Goal: Task Accomplishment & Management: Manage account settings

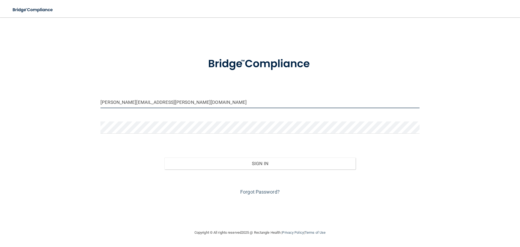
click at [219, 97] on input "[PERSON_NAME][EMAIL_ADDRESS][PERSON_NAME][DOMAIN_NAME]" at bounding box center [259, 102] width 319 height 12
drag, startPoint x: 214, startPoint y: 101, endPoint x: 18, endPoint y: 114, distance: 196.6
click at [18, 114] on div "[EMAIL_ADDRESS][PERSON_NAME][DOMAIN_NAME] Invalid email/password. You don't hav…" at bounding box center [260, 123] width 498 height 201
click at [120, 102] on input "[EMAIL_ADDRESS][DOMAIN_NAME]" at bounding box center [259, 102] width 319 height 12
click at [123, 101] on input "brittanycasmece85@yahoo.com" at bounding box center [259, 102] width 319 height 12
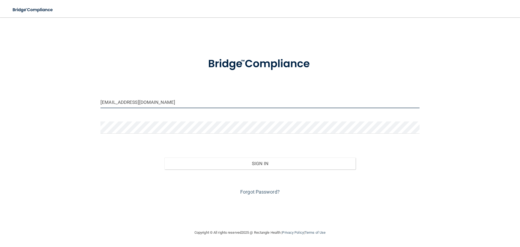
type input "[EMAIL_ADDRESS][DOMAIN_NAME]"
click at [164, 157] on button "Sign In" at bounding box center [259, 163] width 191 height 12
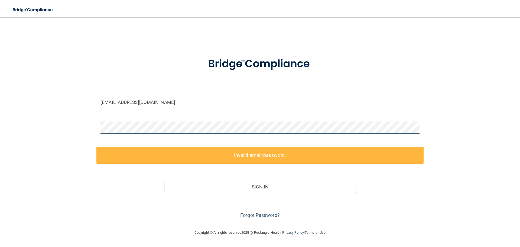
click at [13, 126] on div "brittanycamece85@yahoo.com Invalid email/password. You don't have permission to…" at bounding box center [260, 123] width 498 height 201
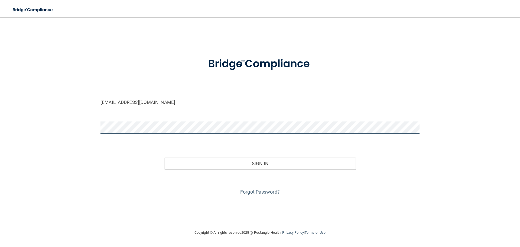
click at [164, 157] on button "Sign In" at bounding box center [259, 163] width 191 height 12
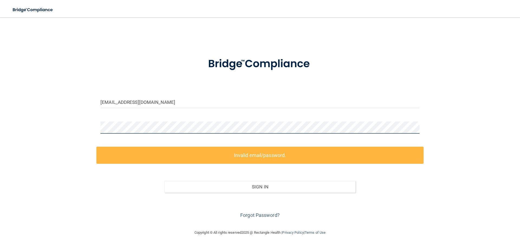
click at [0, 139] on main "brittanycamece85@yahoo.com Invalid email/password. You don't have permission to…" at bounding box center [260, 131] width 520 height 229
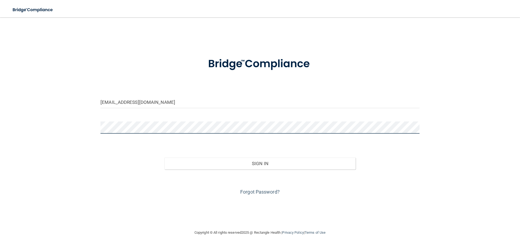
click at [164, 157] on button "Sign In" at bounding box center [259, 163] width 191 height 12
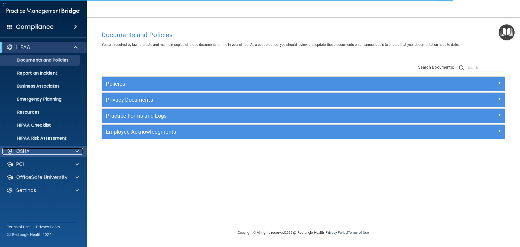
click at [40, 150] on div "OSHA" at bounding box center [35, 151] width 67 height 6
click at [55, 152] on div "OSHA" at bounding box center [35, 151] width 67 height 6
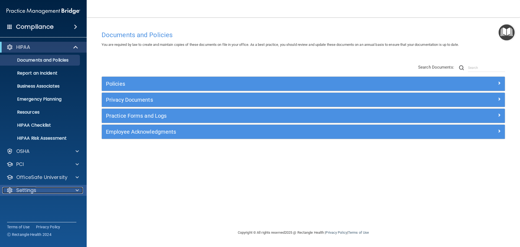
click at [45, 189] on div "Settings" at bounding box center [35, 190] width 67 height 6
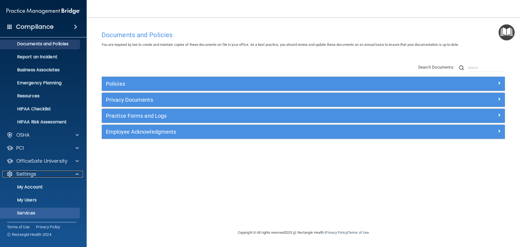
scroll to position [30, 0]
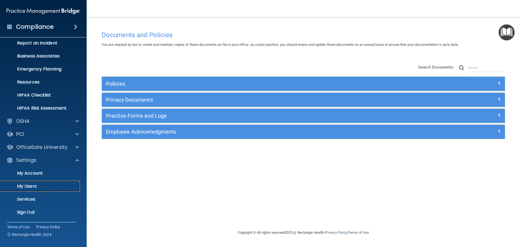
click at [34, 187] on p "My Users" at bounding box center [41, 185] width 74 height 5
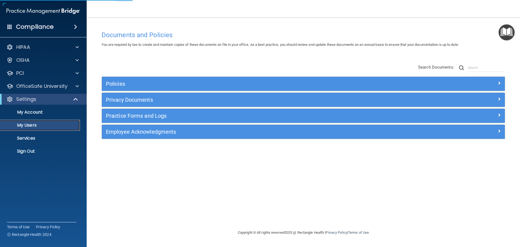
select select "20"
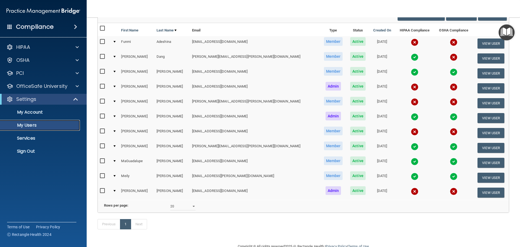
scroll to position [67, 0]
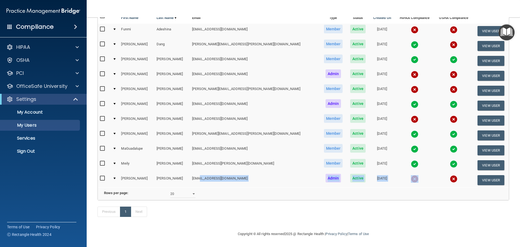
drag, startPoint x: 214, startPoint y: 169, endPoint x: 497, endPoint y: 177, distance: 284.0
click at [478, 177] on tr "Wendy Zuniga wzuniga@lighthouseomfshouston.com Admin Active 09/04/2025 View User" at bounding box center [303, 179] width 411 height 15
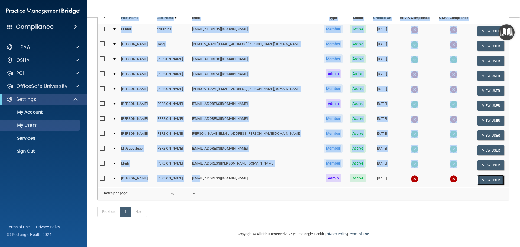
click at [490, 175] on button "View User" at bounding box center [490, 180] width 27 height 10
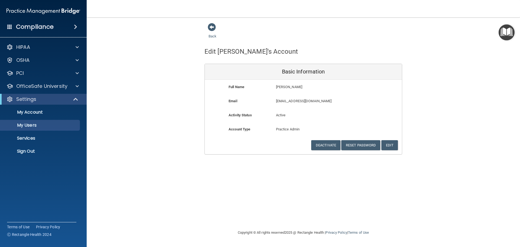
select select "20"
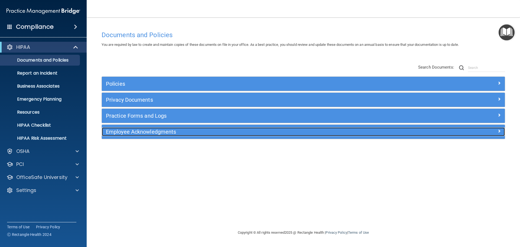
click at [143, 130] on h5 "Employee Acknowledgments" at bounding box center [253, 132] width 294 height 6
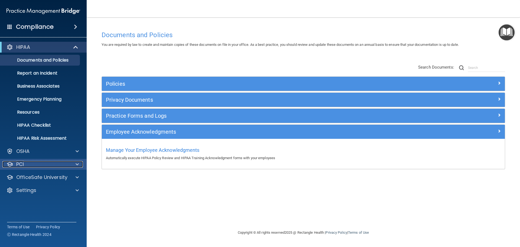
click at [51, 161] on div "PCI" at bounding box center [35, 164] width 67 height 6
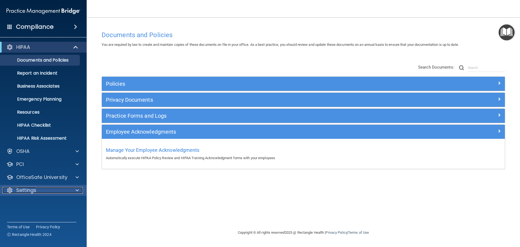
click at [52, 190] on div "Settings" at bounding box center [35, 190] width 67 height 6
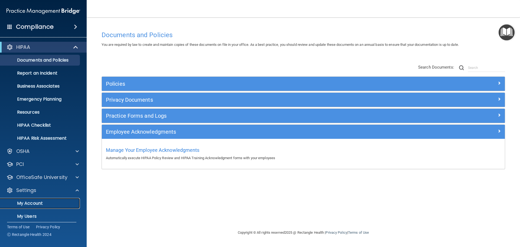
click at [52, 200] on p "My Account" at bounding box center [41, 202] width 74 height 5
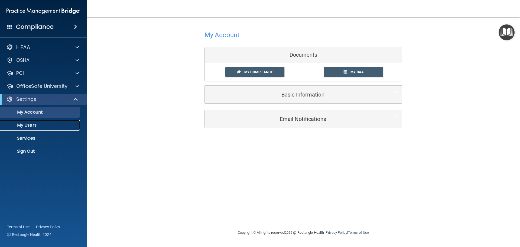
click at [43, 127] on p "My Users" at bounding box center [41, 124] width 74 height 5
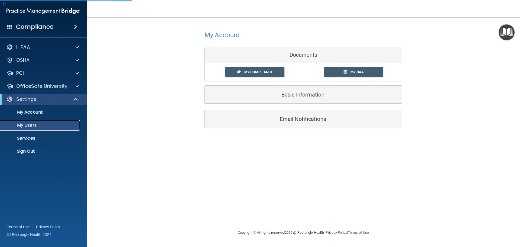
select select "20"
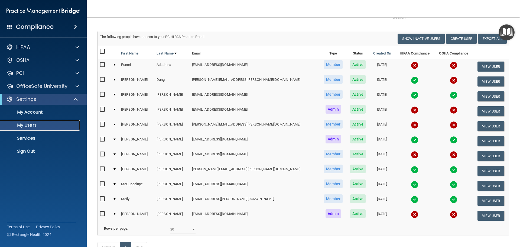
scroll to position [67, 0]
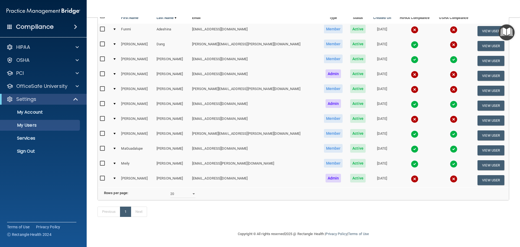
click at [411, 175] on img at bounding box center [415, 179] width 8 height 8
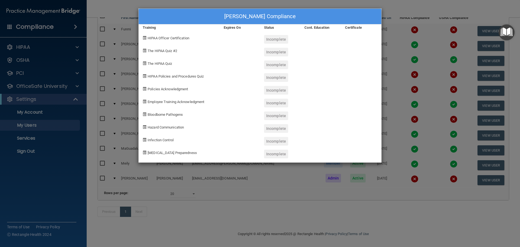
click at [255, 202] on div "Wendy Zuniga's Compliance Training Expires On Status Cont. Education Certificat…" at bounding box center [260, 123] width 520 height 247
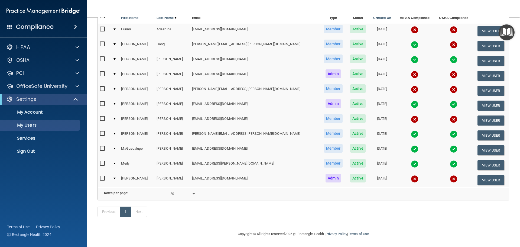
click at [449, 175] on img at bounding box center [453, 179] width 8 height 8
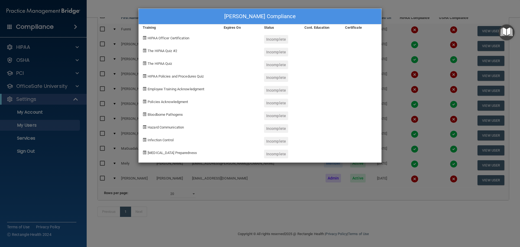
click at [101, 19] on div "Wendy Zuniga's Compliance Training Expires On Status Cont. Education Certificat…" at bounding box center [260, 123] width 520 height 247
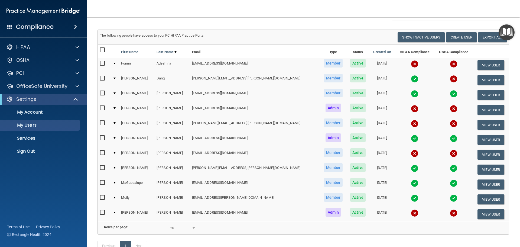
scroll to position [0, 0]
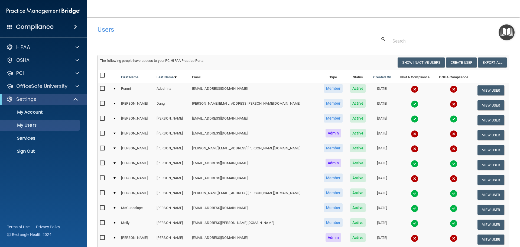
click at [512, 35] on img "Open Resource Center" at bounding box center [506, 32] width 16 height 16
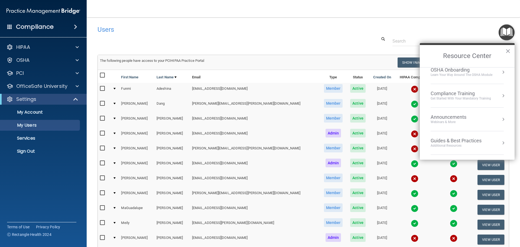
scroll to position [77, 0]
click at [468, 133] on li "Share Your Feedback Tell Us What We Can Do to Improve Your Experience" at bounding box center [466, 145] width 73 height 28
click at [425, 58] on button "Back to Resource Center Home" at bounding box center [425, 55] width 5 height 5
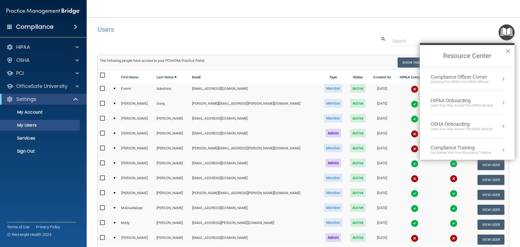
scroll to position [77, 0]
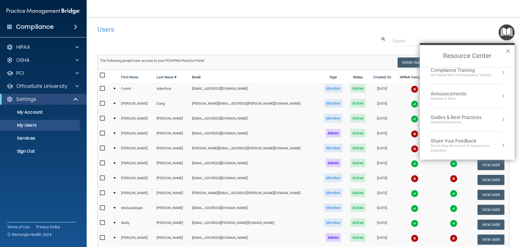
click at [466, 123] on div "Additional Resources" at bounding box center [455, 122] width 51 height 5
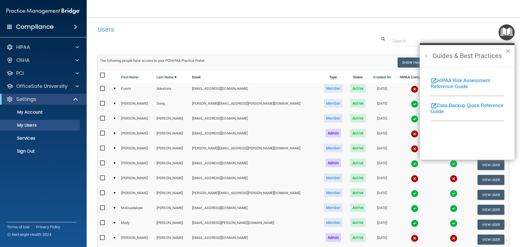
scroll to position [0, 0]
click at [427, 58] on button "Back to Resource Center Home" at bounding box center [425, 55] width 5 height 5
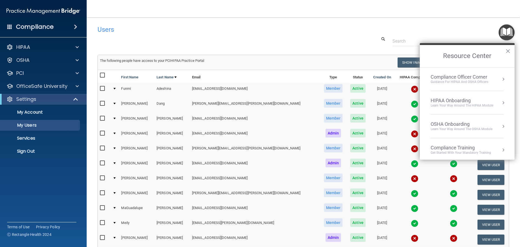
scroll to position [77, 0]
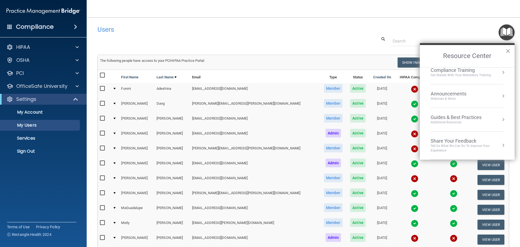
click at [375, 59] on div "Resend Invite Export All Create User Show Inactive Users" at bounding box center [406, 62] width 207 height 10
click at [505, 51] on button "×" at bounding box center [507, 51] width 5 height 9
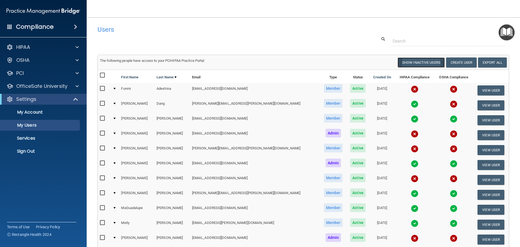
click at [415, 60] on button "Show Inactive Users" at bounding box center [420, 62] width 47 height 10
select select "20"
click at [414, 58] on button "Hide Inactive Users" at bounding box center [422, 62] width 45 height 10
select select "20"
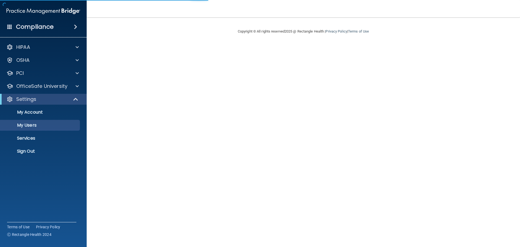
select select "20"
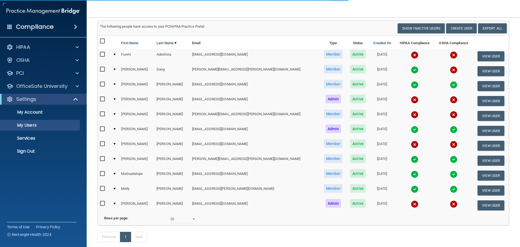
scroll to position [67, 0]
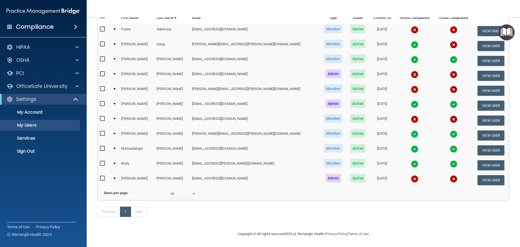
click at [117, 68] on td at bounding box center [114, 75] width 8 height 15
click at [116, 73] on div at bounding box center [114, 74] width 2 height 2
click at [115, 68] on td at bounding box center [114, 75] width 8 height 15
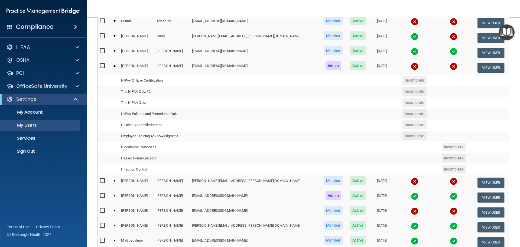
click at [115, 66] on div at bounding box center [114, 66] width 2 height 2
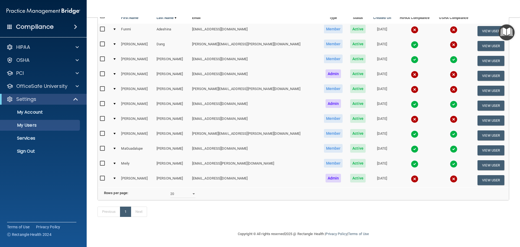
click at [116, 177] on div at bounding box center [114, 178] width 2 height 2
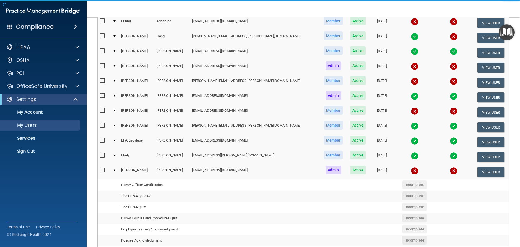
click at [115, 169] on div at bounding box center [114, 170] width 2 height 2
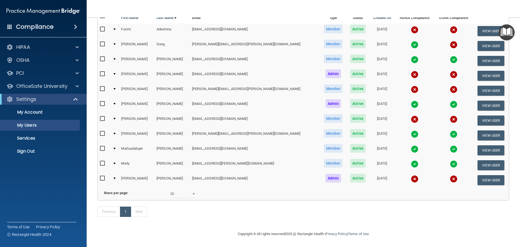
click at [115, 177] on div at bounding box center [114, 178] width 2 height 2
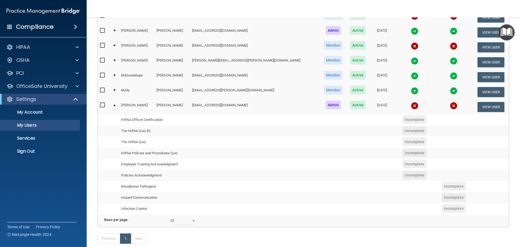
scroll to position [149, 0]
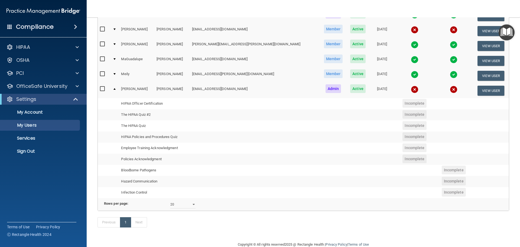
click at [114, 90] on td at bounding box center [114, 90] width 8 height 15
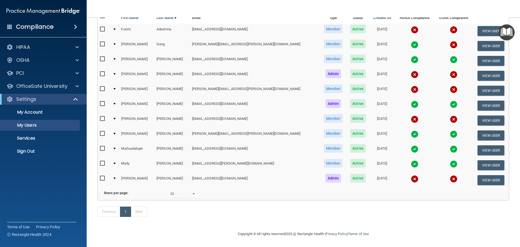
click at [116, 98] on td at bounding box center [114, 105] width 8 height 15
click at [115, 98] on td at bounding box center [114, 105] width 8 height 15
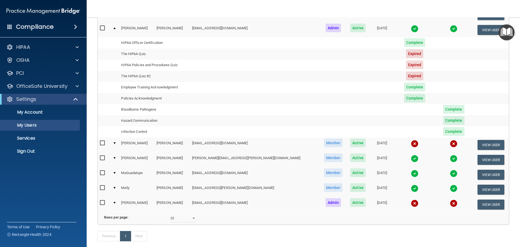
scroll to position [59, 0]
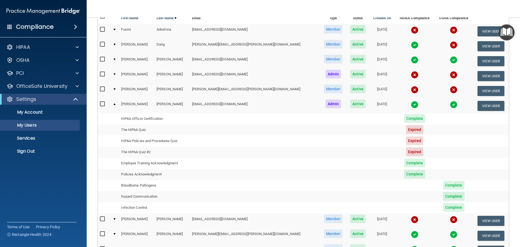
click at [116, 104] on div at bounding box center [114, 104] width 2 height 2
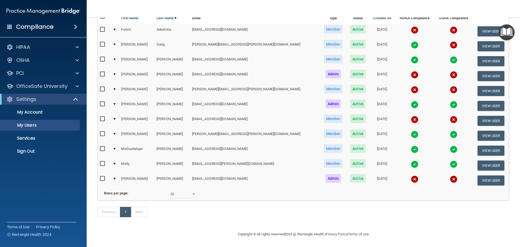
scroll to position [0, 0]
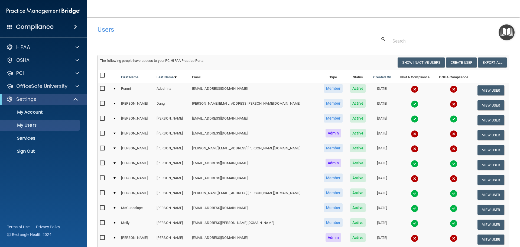
click at [109, 36] on div at bounding box center [302, 41] width 419 height 10
click at [108, 32] on h4 "Users" at bounding box center [215, 29] width 237 height 7
click at [45, 30] on h4 "Compliance" at bounding box center [35, 27] width 38 height 8
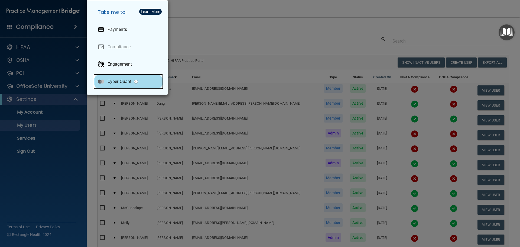
click at [125, 78] on div "Cyber Quant" at bounding box center [128, 81] width 70 height 15
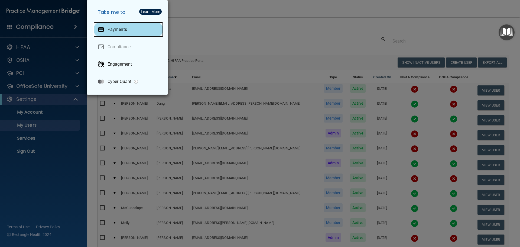
click at [132, 31] on div "Payments" at bounding box center [128, 29] width 70 height 15
click at [242, 40] on div "Take me to: Payments Compliance Engagement Cyber Quant" at bounding box center [260, 123] width 520 height 247
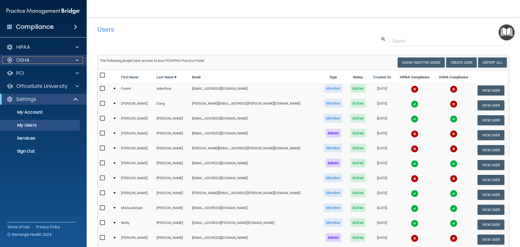
click at [39, 61] on div "OSHA" at bounding box center [35, 60] width 67 height 6
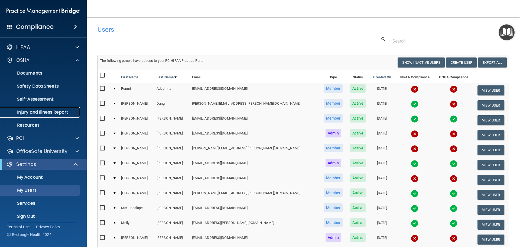
click at [34, 113] on p "Injury and Illness Report" at bounding box center [41, 111] width 74 height 5
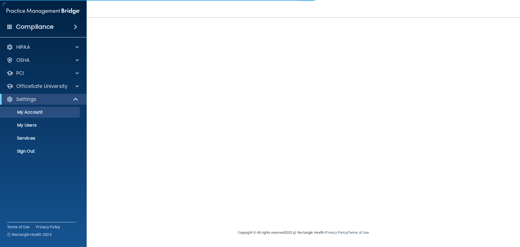
click at [300, 110] on div at bounding box center [302, 123] width 411 height 201
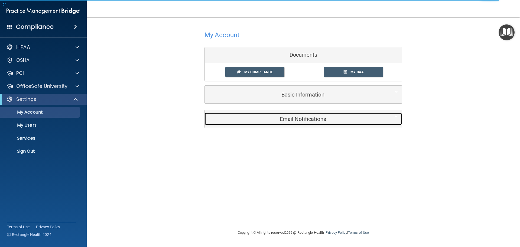
click at [311, 124] on div "Email Notifications" at bounding box center [295, 119] width 181 height 12
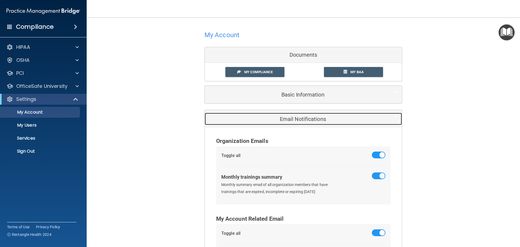
click at [318, 122] on h5 "Email Notifications" at bounding box center [295, 119] width 172 height 6
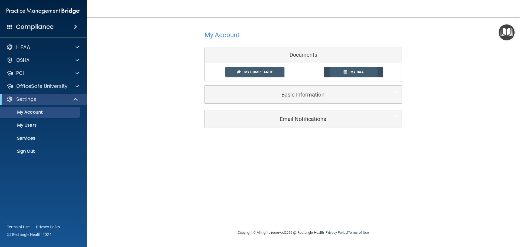
click at [339, 72] on link "My BAA" at bounding box center [353, 72] width 59 height 10
click at [266, 72] on span "My Compliance" at bounding box center [258, 72] width 28 height 4
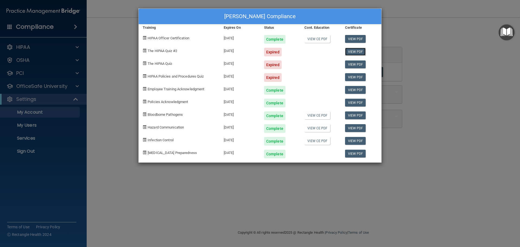
click at [354, 50] on link "View PDF" at bounding box center [355, 52] width 21 height 8
click at [232, 76] on div "06/27/2023" at bounding box center [239, 75] width 40 height 13
click at [353, 64] on link "View PDF" at bounding box center [355, 64] width 21 height 8
click at [113, 38] on div "Brittany Jacobs's Compliance Training Expires On Status Cont. Education Certifi…" at bounding box center [260, 123] width 520 height 247
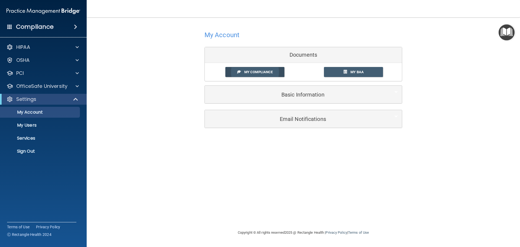
click at [275, 76] on link "My Compliance" at bounding box center [254, 72] width 59 height 10
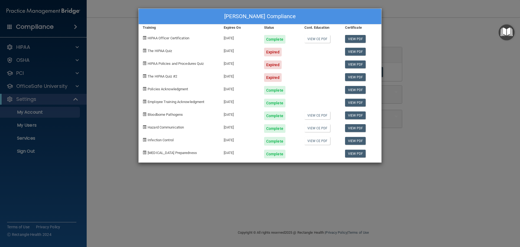
click at [107, 93] on div "Brittany Jacobs's Compliance Training Expires On Status Cont. Education Certifi…" at bounding box center [260, 123] width 520 height 247
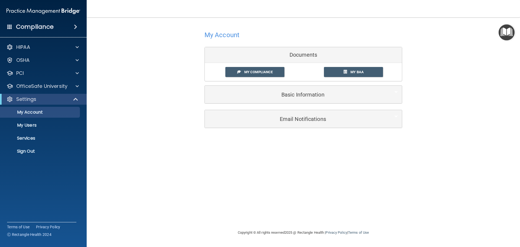
click at [35, 41] on div "HIPAA Documents and Policies Report an Incident Business Associates Emergency P…" at bounding box center [43, 100] width 87 height 121
click at [37, 42] on div "HIPAA" at bounding box center [43, 47] width 87 height 11
click at [75, 48] on div at bounding box center [77, 47] width 14 height 6
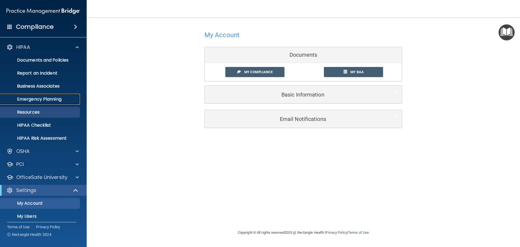
drag, startPoint x: 50, startPoint y: 100, endPoint x: 51, endPoint y: 107, distance: 7.2
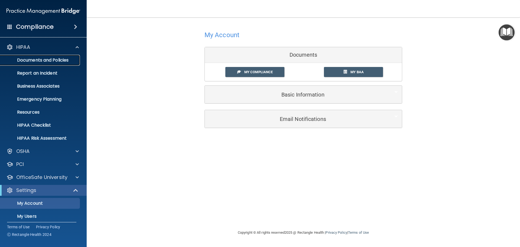
drag, startPoint x: 51, startPoint y: 107, endPoint x: 39, endPoint y: 61, distance: 47.4
click at [39, 61] on p "Documents and Policies" at bounding box center [41, 59] width 74 height 5
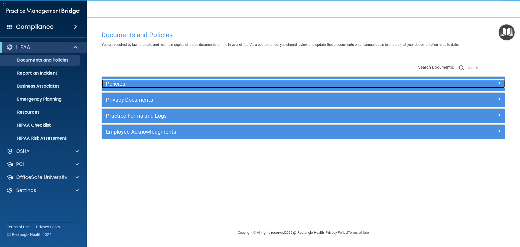
click at [165, 86] on h5 "Policies" at bounding box center [253, 84] width 294 height 6
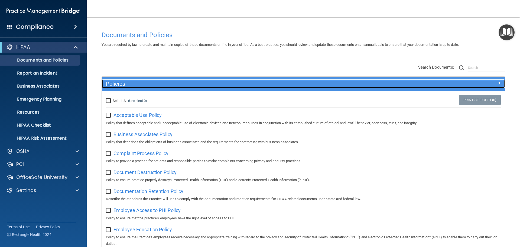
click at [168, 86] on h5 "Policies" at bounding box center [253, 84] width 294 height 6
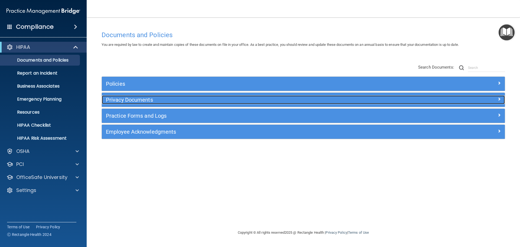
click at [163, 98] on h5 "Privacy Documents" at bounding box center [253, 100] width 294 height 6
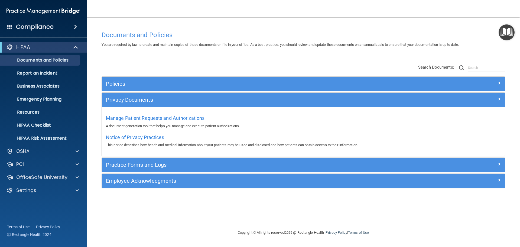
click at [156, 88] on div "Policies" at bounding box center [303, 84] width 403 height 14
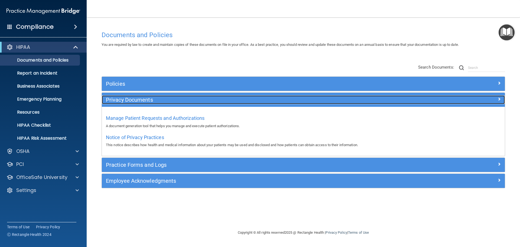
click at [155, 97] on h5 "Privacy Documents" at bounding box center [253, 100] width 294 height 6
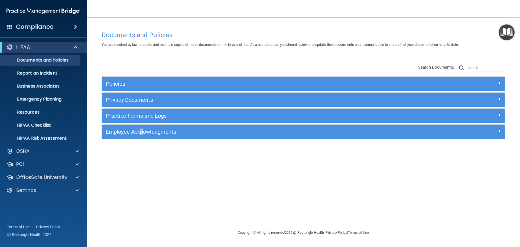
drag, startPoint x: 141, startPoint y: 155, endPoint x: 130, endPoint y: 126, distance: 30.8
click at [139, 154] on div "Documents and Policies You are required by law to create and maintain copies of…" at bounding box center [302, 128] width 411 height 201
click at [134, 109] on div "Practice Forms and Logs" at bounding box center [303, 116] width 403 height 14
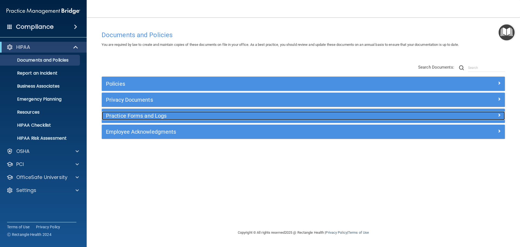
click at [151, 119] on div "Practice Forms and Logs" at bounding box center [253, 115] width 302 height 9
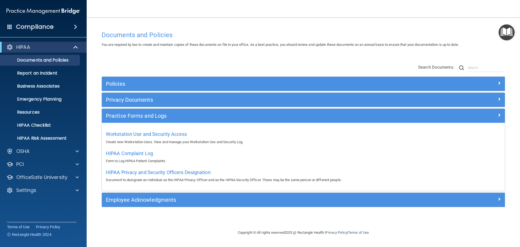
click at [142, 192] on div "Employee Acknowledgments" at bounding box center [303, 199] width 403 height 14
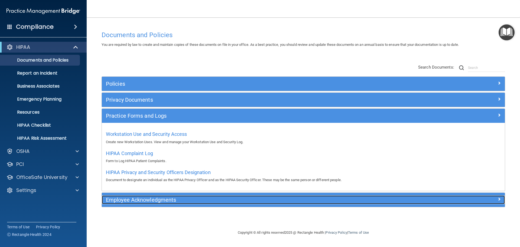
click at [140, 202] on h5 "Employee Acknowledgments" at bounding box center [253, 199] width 294 height 6
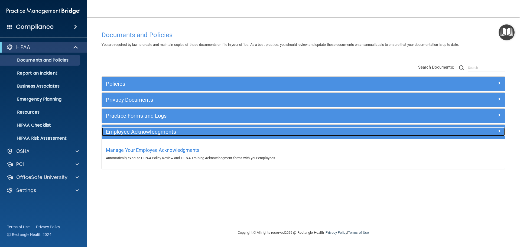
click at [127, 128] on div "Employee Acknowledgments" at bounding box center [253, 131] width 302 height 9
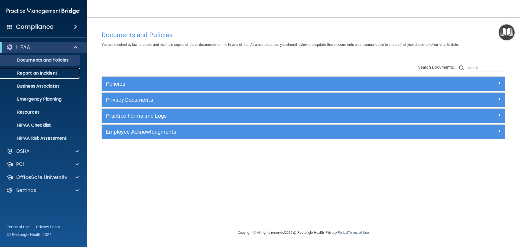
click at [35, 74] on p "Report an Incident" at bounding box center [41, 72] width 74 height 5
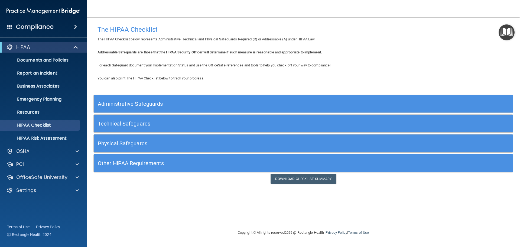
click at [41, 29] on h4 "Compliance" at bounding box center [35, 27] width 38 height 8
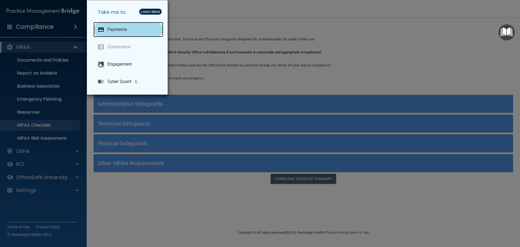
click at [118, 29] on p "Payments" at bounding box center [116, 29] width 19 height 5
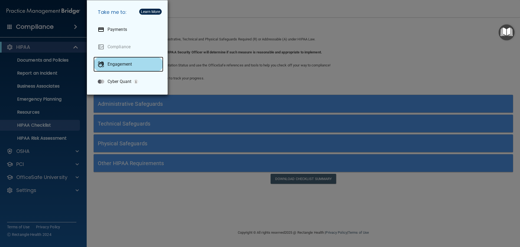
click at [130, 70] on div "Engagement" at bounding box center [128, 64] width 70 height 15
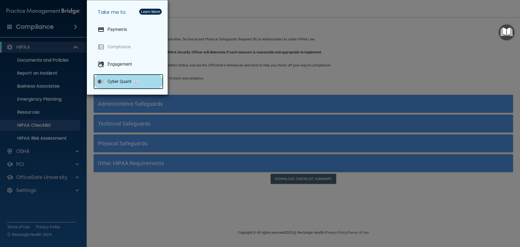
click at [129, 84] on p "Cyber Quant" at bounding box center [119, 81] width 24 height 5
click at [73, 106] on div "Take me to: Payments Compliance Engagement Cyber Quant" at bounding box center [260, 123] width 520 height 247
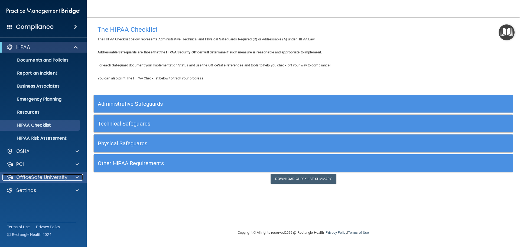
click at [49, 175] on p "OfficeSafe University" at bounding box center [41, 177] width 51 height 6
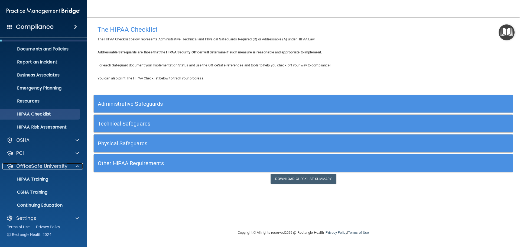
scroll to position [17, 0]
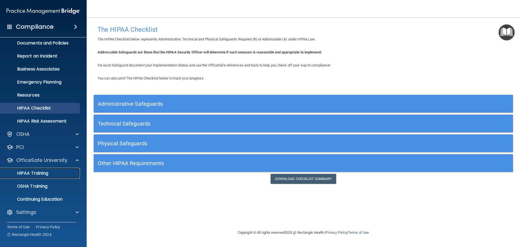
click at [41, 175] on p "HIPAA Training" at bounding box center [26, 172] width 45 height 5
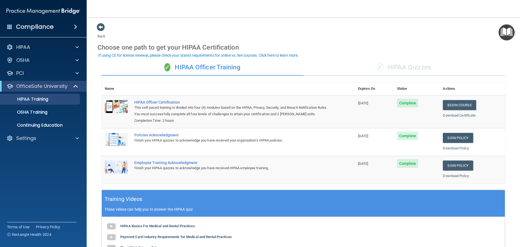
click at [102, 53] on div "If using CE for license renewal, please check your state's requirements for onl…" at bounding box center [198, 55] width 200 height 4
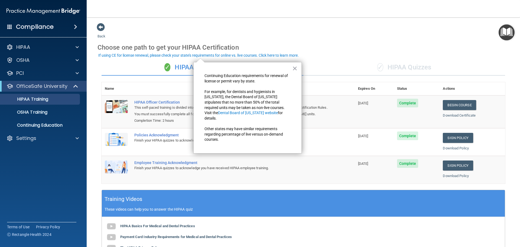
click at [253, 55] on div "If using CE for license renewal, please check your state's requirements for onl…" at bounding box center [198, 55] width 200 height 4
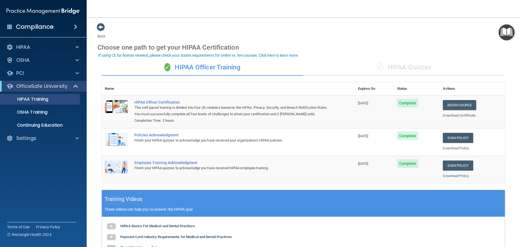
click at [262, 55] on div "If using CE for license renewal, please check your state's requirements for onl…" at bounding box center [198, 55] width 200 height 4
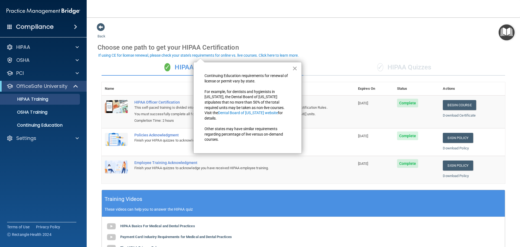
click at [294, 68] on button "×" at bounding box center [294, 68] width 5 height 9
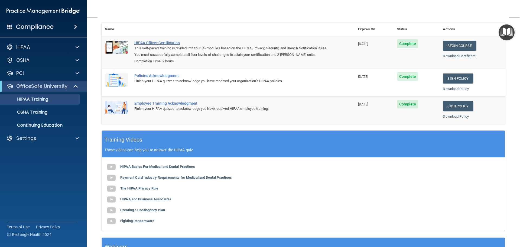
scroll to position [3, 0]
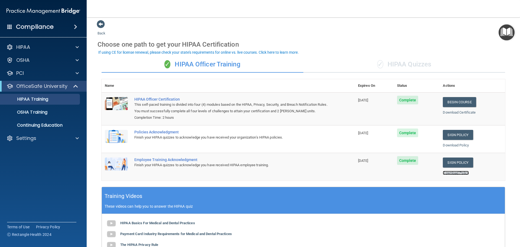
click at [448, 174] on link "Download Policy" at bounding box center [455, 172] width 26 height 4
click at [70, 143] on div "Settings" at bounding box center [43, 138] width 87 height 11
click at [71, 139] on div at bounding box center [77, 138] width 14 height 6
click at [61, 202] on div "Compliance HIPAA Documents and Policies Report an Incident Business Associates …" at bounding box center [43, 123] width 87 height 247
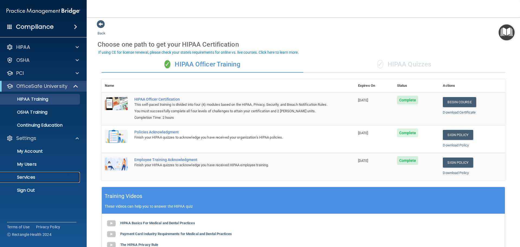
click at [41, 176] on p "Services" at bounding box center [41, 176] width 74 height 5
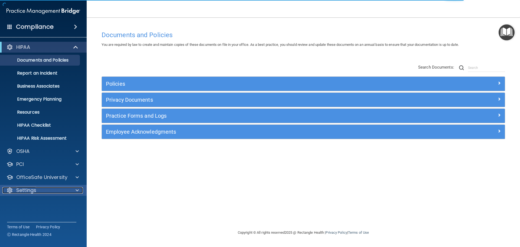
click at [44, 188] on div "Settings" at bounding box center [35, 190] width 67 height 6
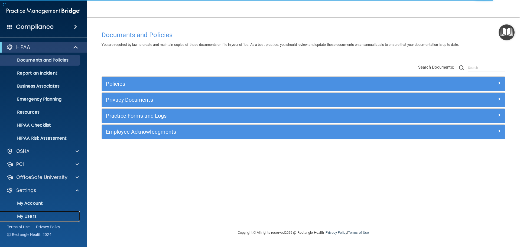
click at [30, 217] on p "My Users" at bounding box center [41, 215] width 74 height 5
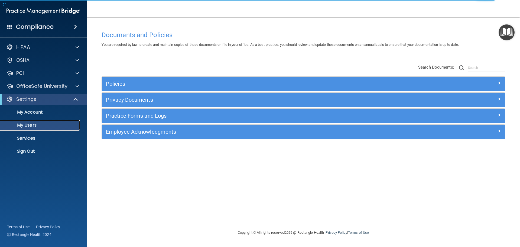
select select "20"
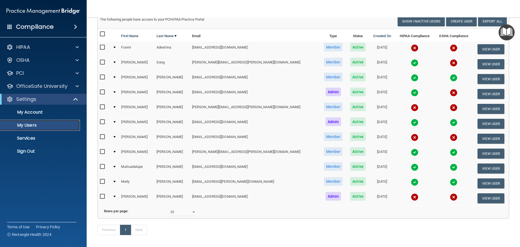
scroll to position [54, 0]
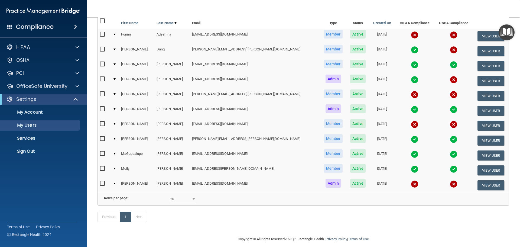
click at [411, 79] on img at bounding box center [415, 80] width 8 height 8
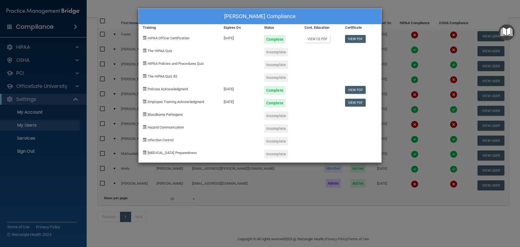
click at [428, 104] on div "[PERSON_NAME] Compliance Training Expires On Status Cont. Education Certificate…" at bounding box center [260, 123] width 520 height 247
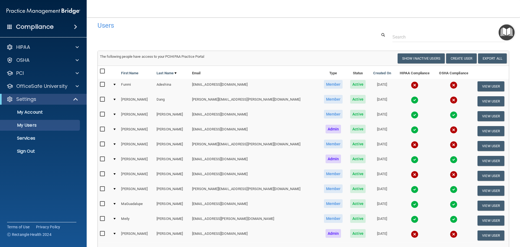
scroll to position [0, 0]
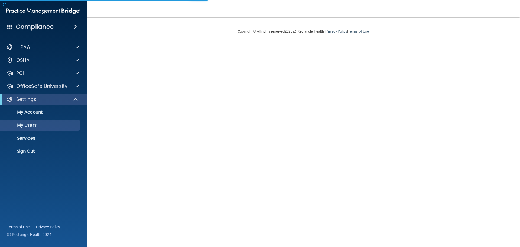
select select "20"
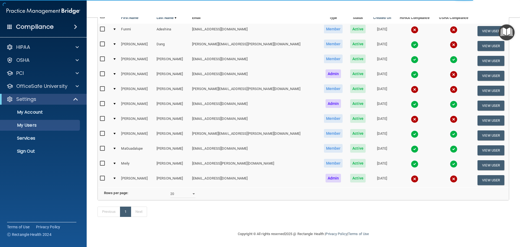
scroll to position [67, 0]
click at [411, 175] on img at bounding box center [415, 179] width 8 height 8
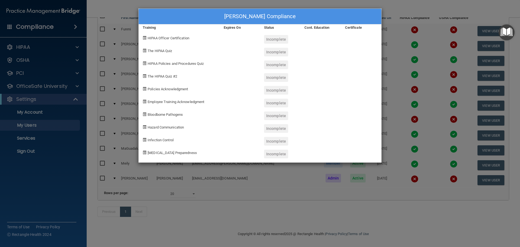
click at [408, 176] on div "[PERSON_NAME] Compliance Training Expires On Status Cont. Education Certificate…" at bounding box center [260, 123] width 520 height 247
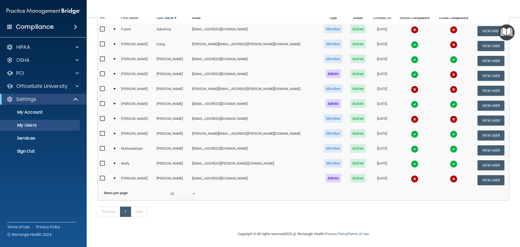
click at [449, 178] on img at bounding box center [453, 179] width 8 height 8
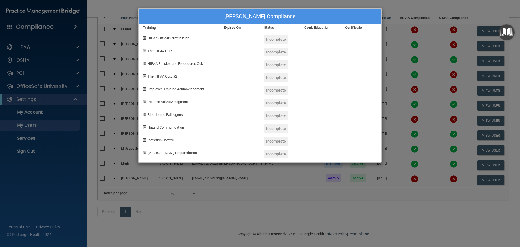
click at [437, 181] on div "[PERSON_NAME] Compliance Training Expires On Status Cont. Education Certificate…" at bounding box center [260, 123] width 520 height 247
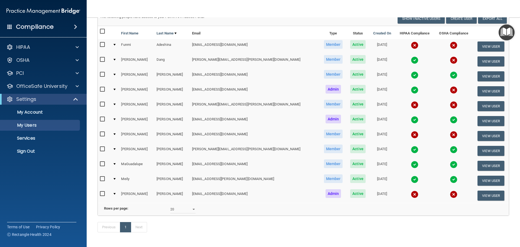
scroll to position [0, 0]
